Goal: Task Accomplishment & Management: Complete application form

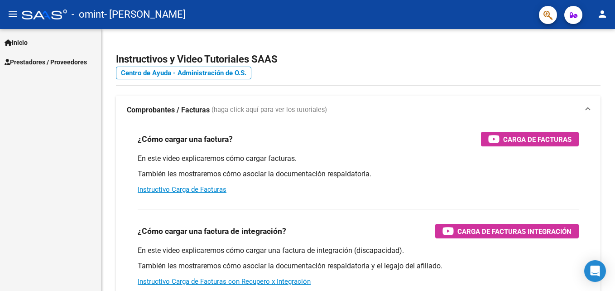
click at [34, 60] on span "Prestadores / Proveedores" at bounding box center [46, 62] width 82 height 10
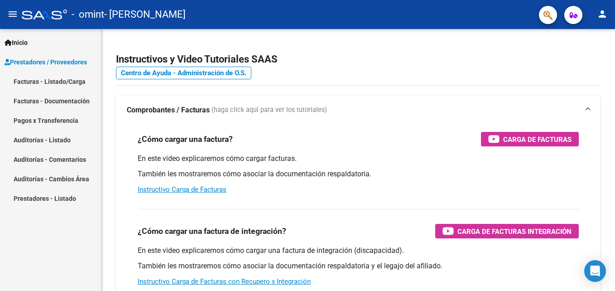
click at [39, 82] on link "Facturas - Listado/Carga" at bounding box center [50, 81] width 101 height 19
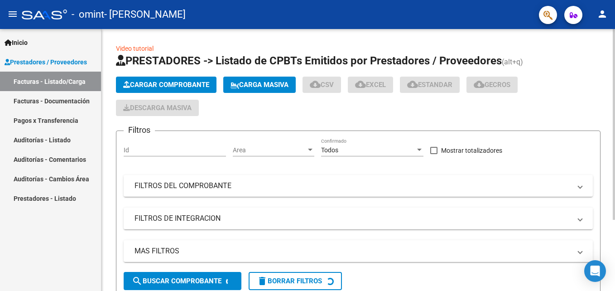
click at [126, 86] on icon "button" at bounding box center [126, 84] width 7 height 7
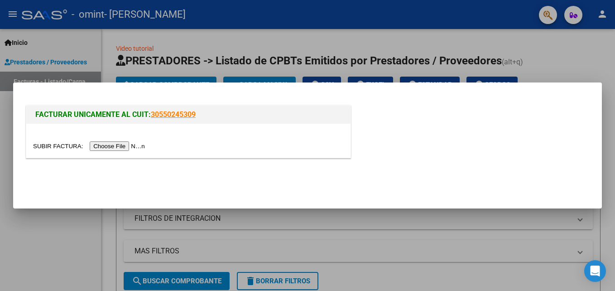
click at [115, 144] on input "file" at bounding box center [90, 146] width 115 height 10
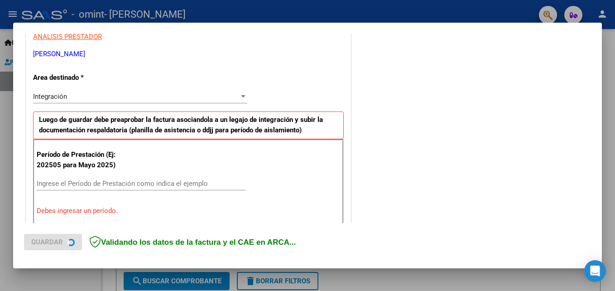
scroll to position [177, 0]
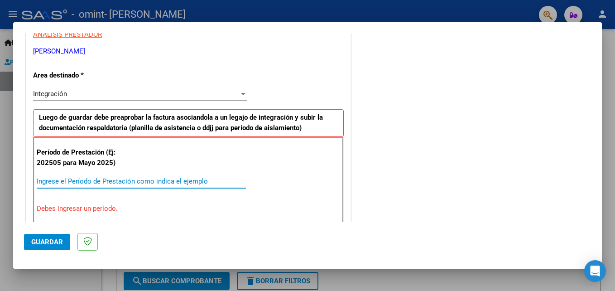
click at [157, 178] on input "Ingrese el Período de Prestación como indica el ejemplo" at bounding box center [141, 181] width 209 height 8
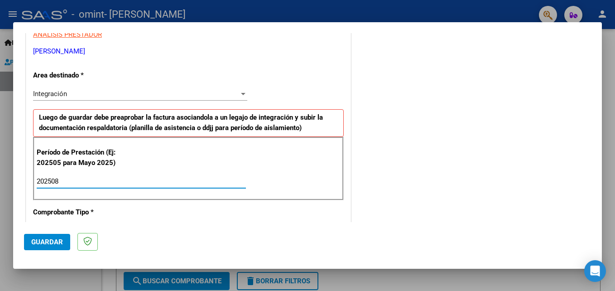
type input "202508"
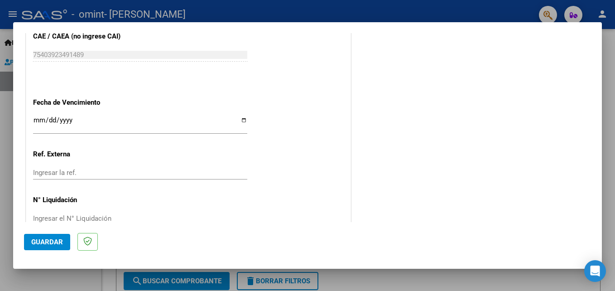
scroll to position [608, 0]
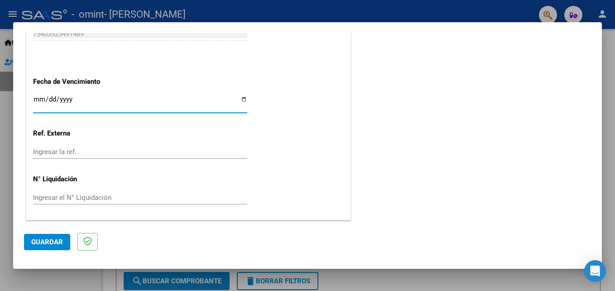
click at [37, 97] on input "Ingresar la fecha" at bounding box center [140, 103] width 214 height 14
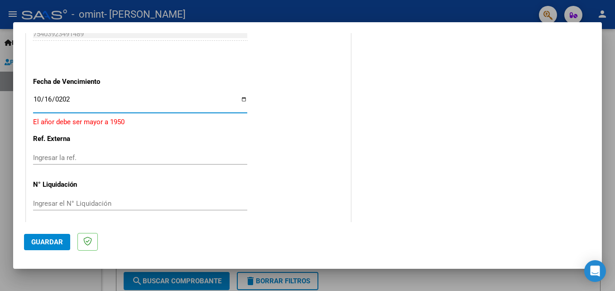
type input "[DATE]"
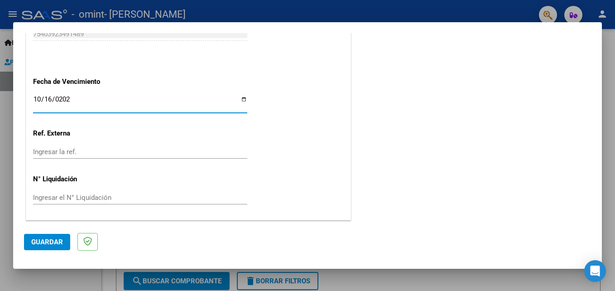
click at [65, 151] on input "Ingresar la ref." at bounding box center [140, 152] width 214 height 8
click at [62, 229] on mat-dialog-actions "Guardar" at bounding box center [307, 240] width 567 height 36
click at [61, 238] on span "Guardar" at bounding box center [47, 242] width 32 height 8
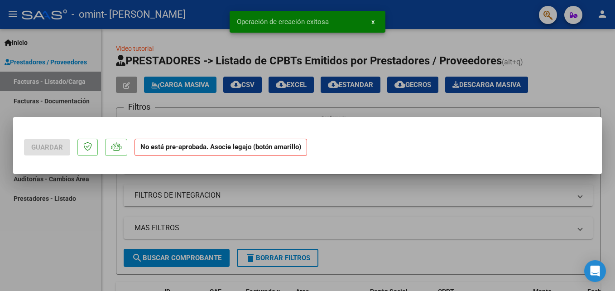
scroll to position [0, 0]
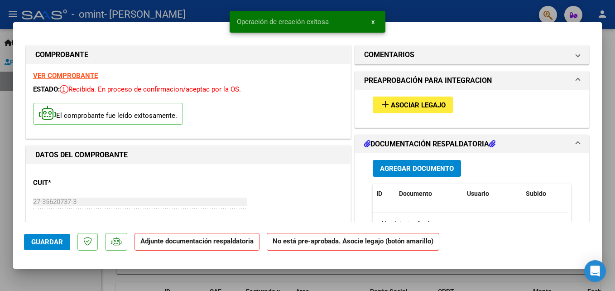
click at [237, 246] on p "Adjunte documentación respaldatoria" at bounding box center [197, 242] width 125 height 18
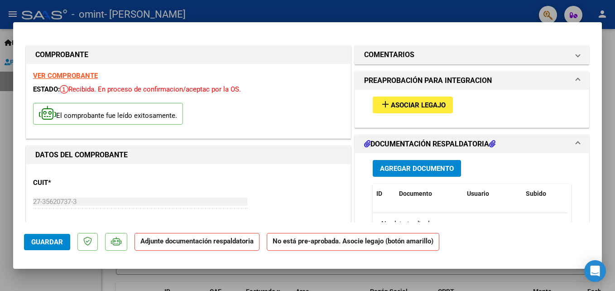
drag, startPoint x: 594, startPoint y: 69, endPoint x: 594, endPoint y: 85, distance: 15.4
click at [594, 85] on mat-dialog-content "COMPROBANTE VER COMPROBANTE ESTADO: Recibida. En proceso de confirmacion/acepta…" at bounding box center [307, 127] width 589 height 189
click at [397, 173] on button "Agregar Documento" at bounding box center [417, 168] width 88 height 17
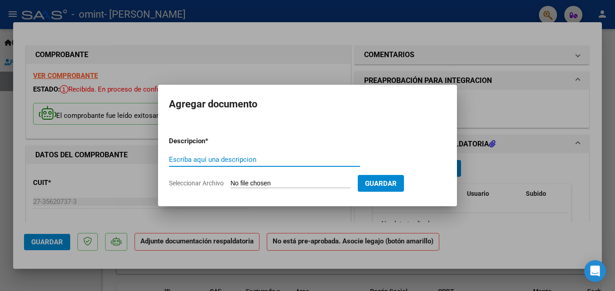
click at [207, 161] on input "Escriba aquí una descripcion" at bounding box center [264, 159] width 191 height 8
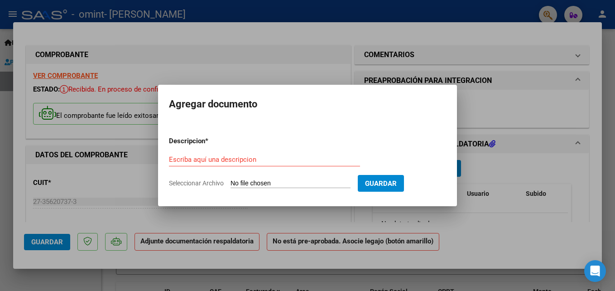
click at [274, 181] on input "Seleccionar Archivo" at bounding box center [291, 183] width 120 height 9
type input "C:\fakepath\ASISTENCIA AGOSTO.jpeg"
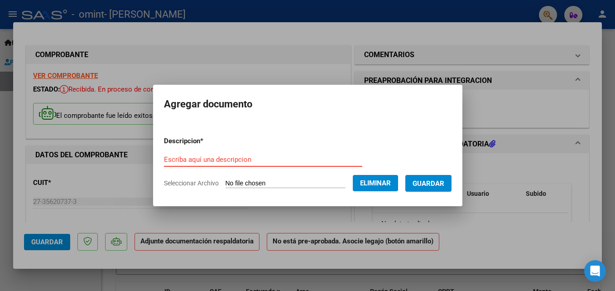
click at [284, 162] on input "Escriba aquí una descripcion" at bounding box center [263, 159] width 198 height 8
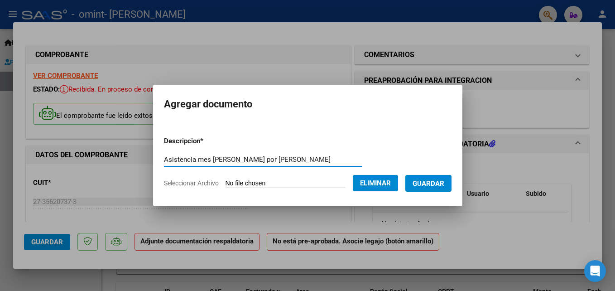
type input "Asistencia mes [PERSON_NAME] por [PERSON_NAME]"
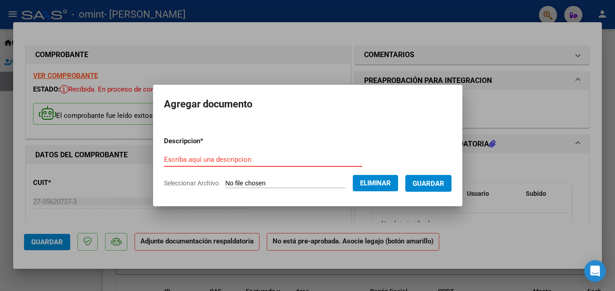
paste input "Asistencia mes [PERSON_NAME] por [PERSON_NAME]"
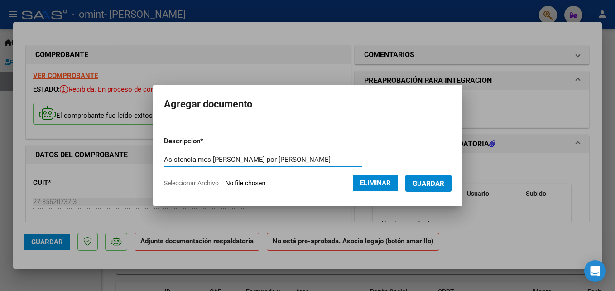
type input "Asistencia mes [PERSON_NAME] por [PERSON_NAME]"
click at [424, 184] on span "Guardar" at bounding box center [429, 183] width 32 height 8
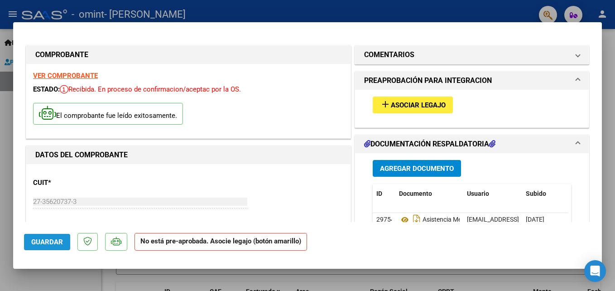
click at [43, 246] on button "Guardar" at bounding box center [47, 242] width 46 height 16
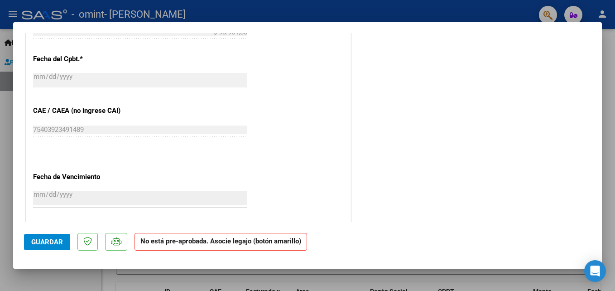
scroll to position [598, 0]
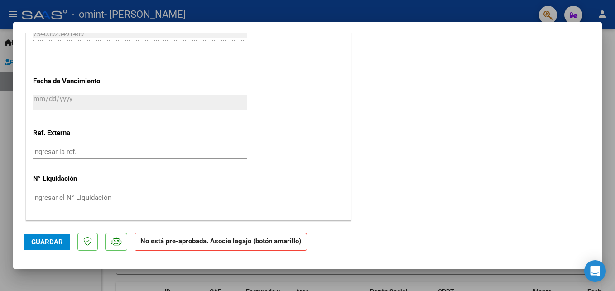
click at [609, 114] on div at bounding box center [307, 145] width 615 height 291
type input "$ 0,00"
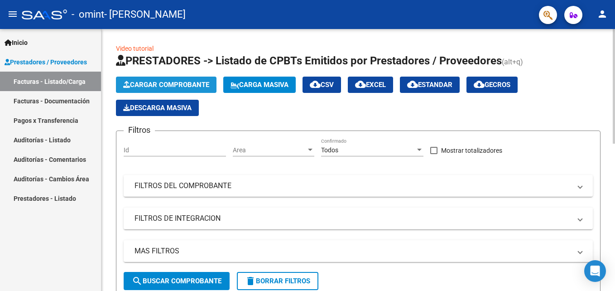
click at [168, 92] on button "Cargar Comprobante" at bounding box center [166, 85] width 101 height 16
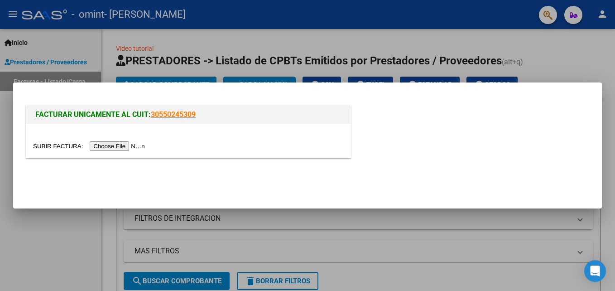
click at [107, 144] on input "file" at bounding box center [90, 146] width 115 height 10
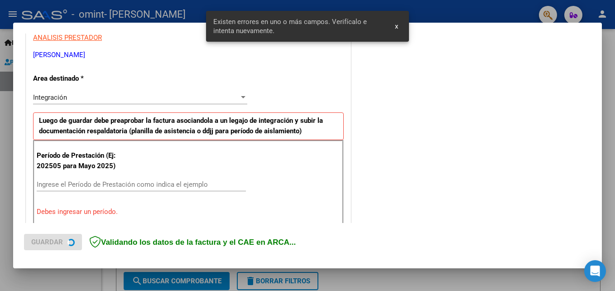
scroll to position [221, 0]
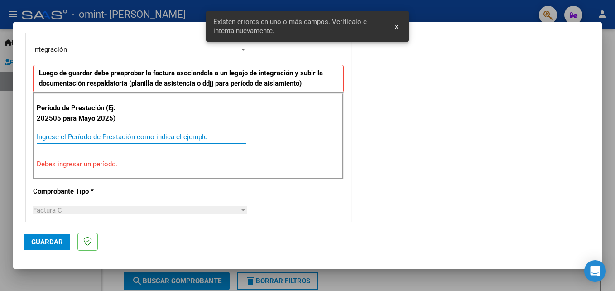
click at [106, 138] on input "Ingrese el Período de Prestación como indica el ejemplo" at bounding box center [141, 137] width 209 height 8
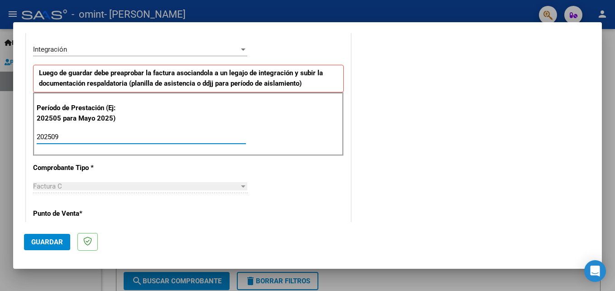
type input "202509"
click at [426, 102] on div "COMENTARIOS Comentarios del Prestador / Gerenciador:" at bounding box center [472, 215] width 238 height 787
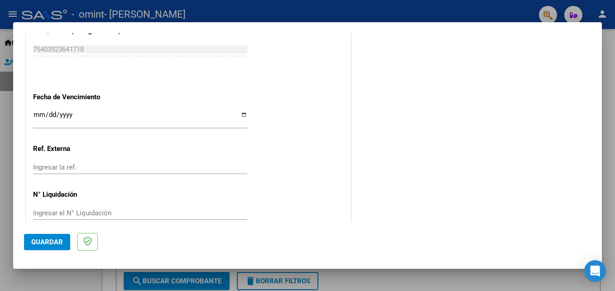
scroll to position [608, 0]
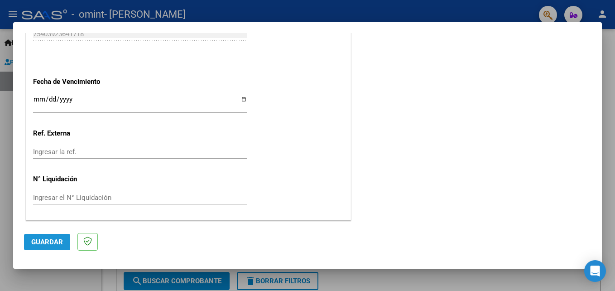
click at [53, 246] on span "Guardar" at bounding box center [47, 242] width 32 height 8
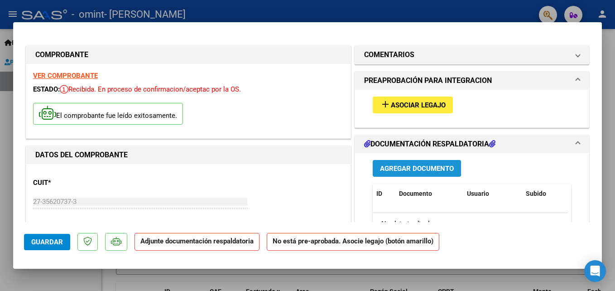
click at [407, 169] on span "Agregar Documento" at bounding box center [417, 168] width 74 height 8
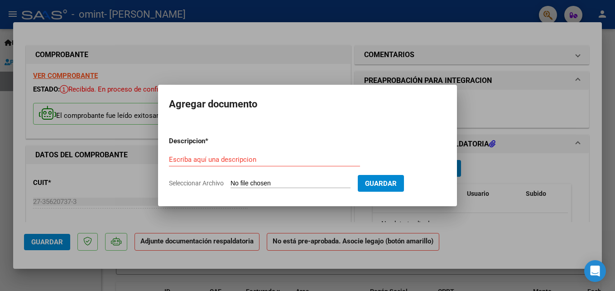
click at [261, 186] on input "Seleccionar Archivo" at bounding box center [291, 183] width 120 height 9
type input "C:\fakepath\27356207373_011_00001_00000714.pdf"
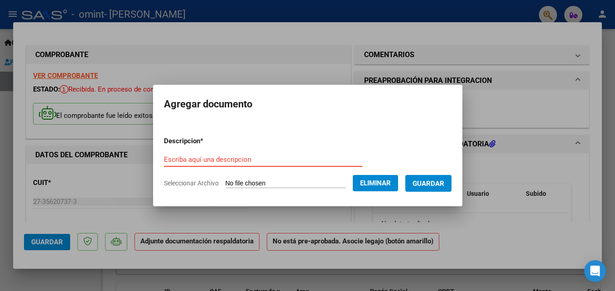
click at [267, 151] on form "Descripcion * Escriba aquí una descripcion Seleccionar Archivo Eliminar Guardar" at bounding box center [308, 162] width 288 height 66
paste input "Asistencia mes [PERSON_NAME] por [PERSON_NAME]"
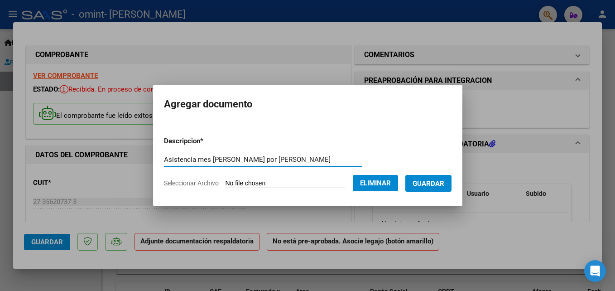
click at [222, 165] on div "Asistencia mes [PERSON_NAME] por [PERSON_NAME] Escriba aquí una descripcion" at bounding box center [263, 160] width 198 height 14
click at [228, 160] on input "Asistencia mes [PERSON_NAME] por [PERSON_NAME]" at bounding box center [263, 159] width 198 height 8
type input "Asistencia mes de septiembre por [PERSON_NAME]"
click at [431, 183] on span "Guardar" at bounding box center [429, 183] width 32 height 8
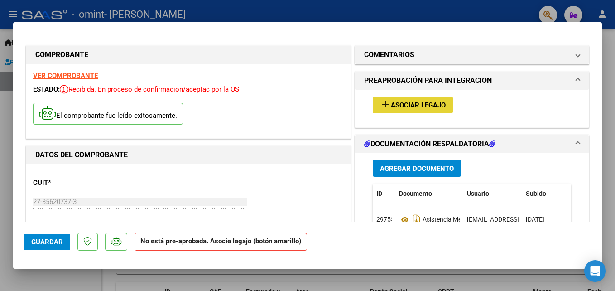
click at [409, 101] on span "add Asociar Legajo" at bounding box center [413, 105] width 66 height 8
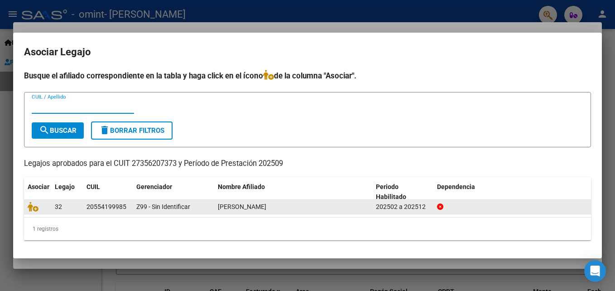
click at [336, 204] on div "[PERSON_NAME]" at bounding box center [293, 207] width 151 height 10
click at [69, 206] on div "32" at bounding box center [67, 207] width 24 height 10
click at [209, 207] on div "Z99 - Sin Identificar" at bounding box center [173, 207] width 74 height 10
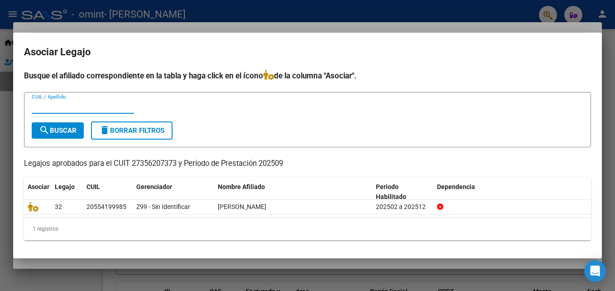
click at [62, 102] on input "CUIL / Apellido" at bounding box center [83, 106] width 102 height 8
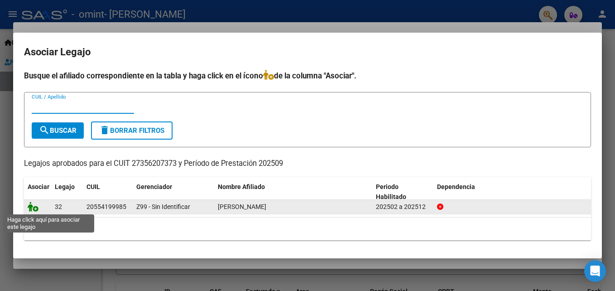
click at [35, 206] on icon at bounding box center [33, 207] width 11 height 10
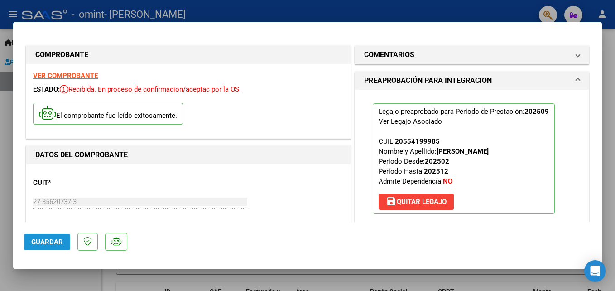
click at [49, 244] on span "Guardar" at bounding box center [47, 242] width 32 height 8
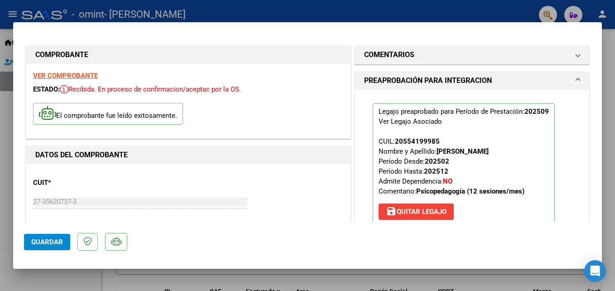
click at [57, 243] on span "Guardar" at bounding box center [47, 242] width 32 height 8
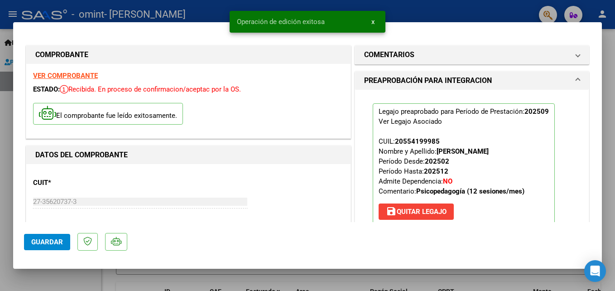
click at [608, 44] on div at bounding box center [307, 145] width 615 height 291
type input "$ 0,00"
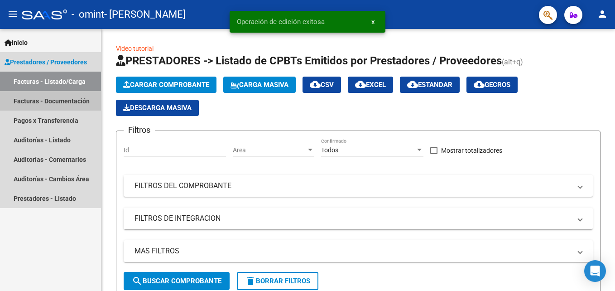
click at [33, 101] on link "Facturas - Documentación" at bounding box center [50, 100] width 101 height 19
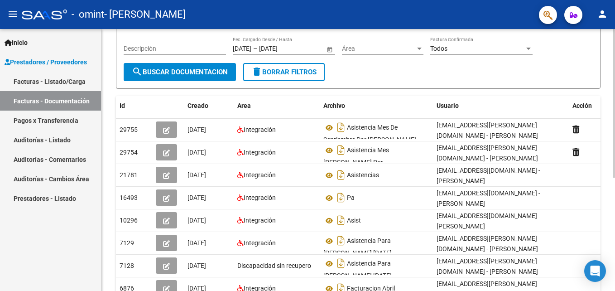
scroll to position [92, 0]
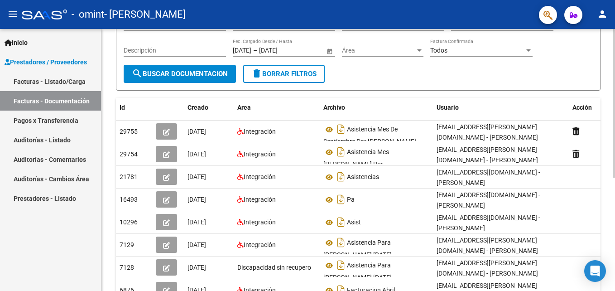
click at [615, 130] on html "menu - omint - [PERSON_NAME] person Inicio Instructivos Contacto OS Prestadores…" at bounding box center [307, 145] width 615 height 291
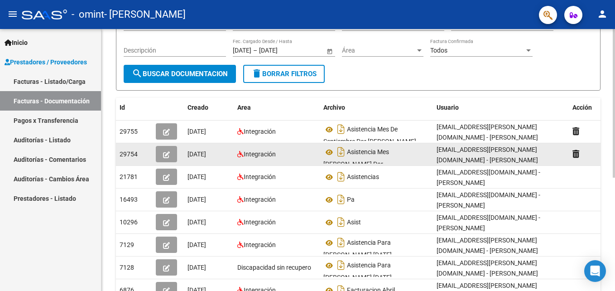
click at [272, 149] on datatable-body-cell "Integración" at bounding box center [277, 154] width 86 height 22
click at [161, 154] on button "button" at bounding box center [166, 154] width 21 height 16
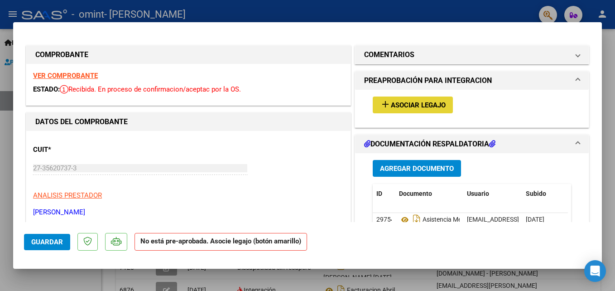
click at [389, 112] on button "add Asociar Legajo" at bounding box center [413, 104] width 80 height 17
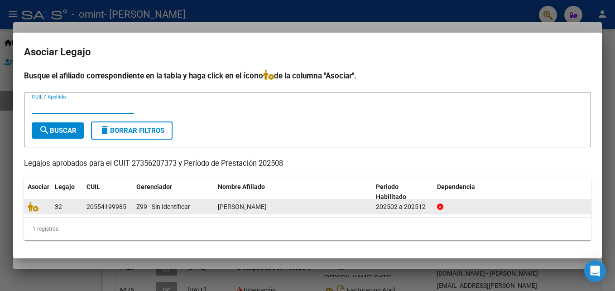
click at [26, 209] on datatable-body-cell at bounding box center [37, 207] width 27 height 14
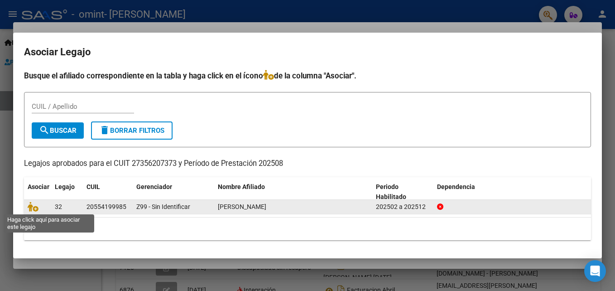
click at [39, 208] on span at bounding box center [35, 206] width 14 height 7
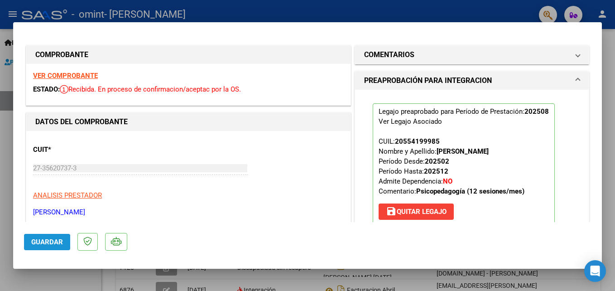
click at [43, 244] on span "Guardar" at bounding box center [47, 242] width 32 height 8
